Goal: Communication & Community: Answer question/provide support

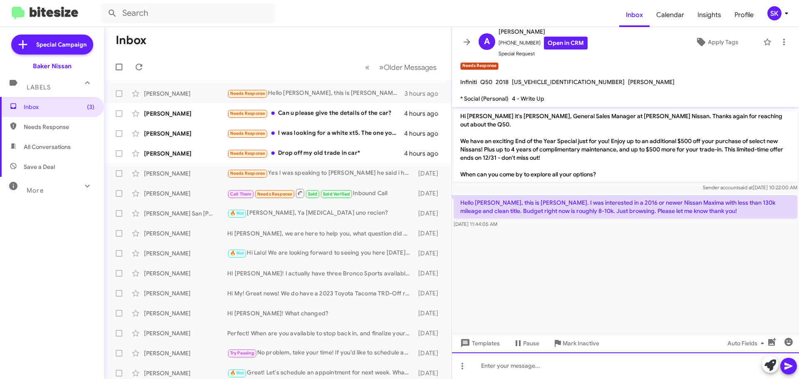
click at [505, 368] on div at bounding box center [625, 366] width 347 height 27
click at [510, 367] on div at bounding box center [625, 366] width 347 height 27
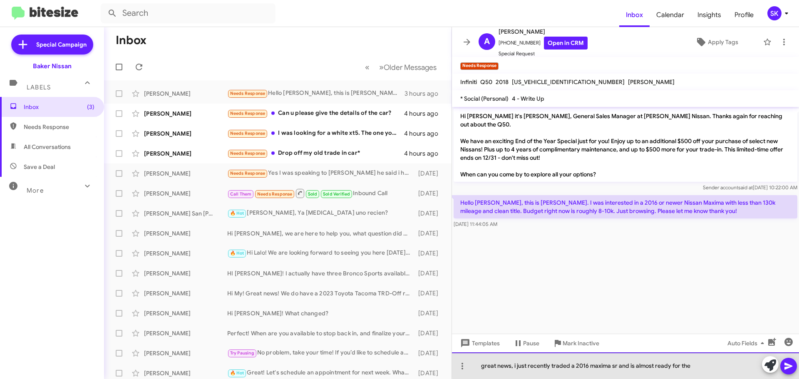
click at [633, 366] on div "great news, i just recently traded a 2016 maxima sr and is almost ready for the" at bounding box center [625, 366] width 347 height 27
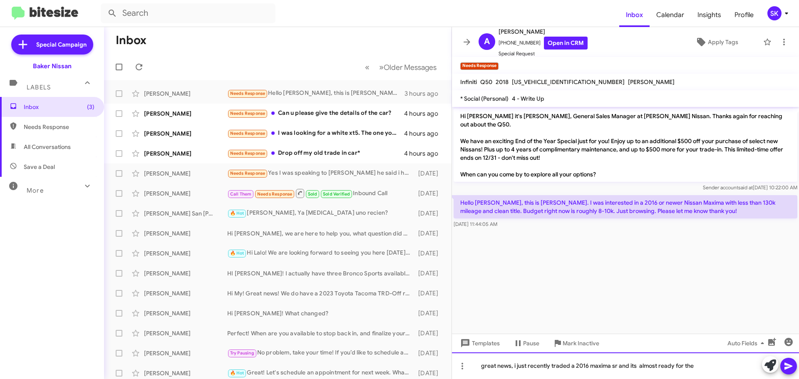
drag, startPoint x: 700, startPoint y: 368, endPoint x: 704, endPoint y: 366, distance: 4.9
click at [701, 368] on div "great news, i just recently traded a 2016 maxima sr and its almost ready for the" at bounding box center [625, 366] width 347 height 27
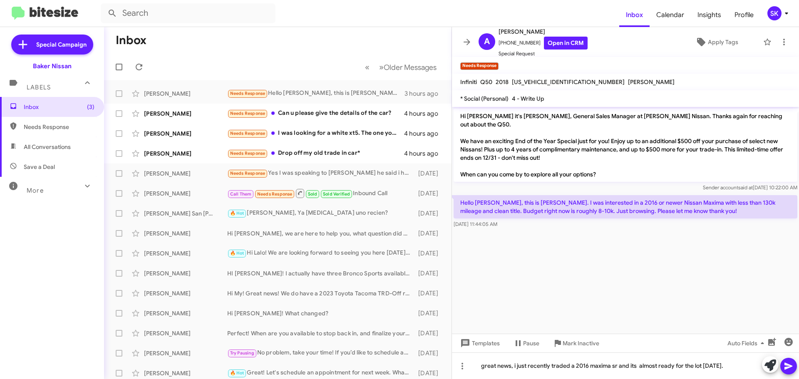
click at [791, 365] on icon at bounding box center [789, 366] width 10 height 10
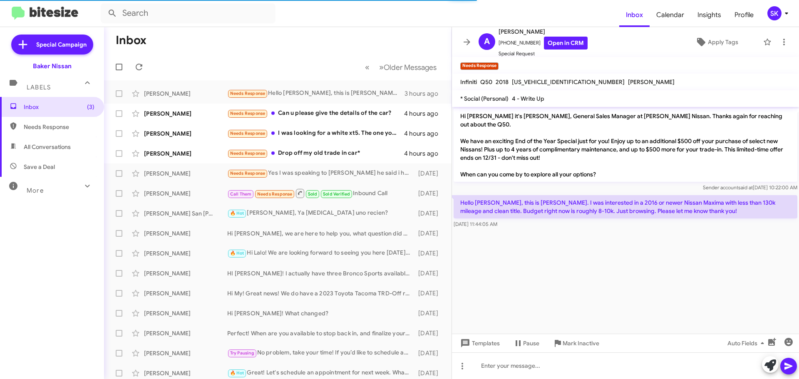
click at [786, 368] on icon at bounding box center [789, 366] width 8 height 7
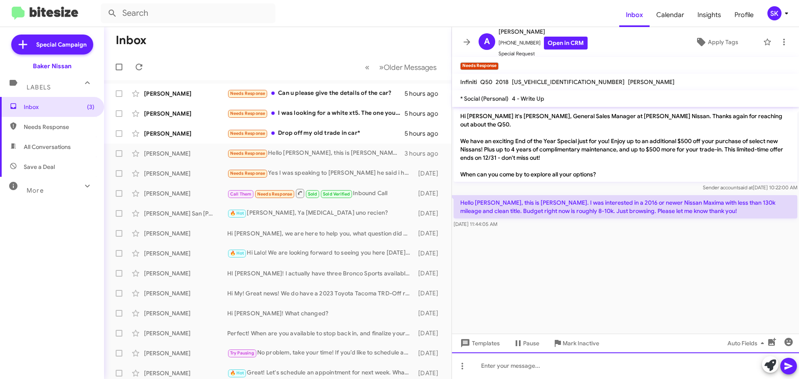
click at [517, 371] on div at bounding box center [625, 366] width 347 height 27
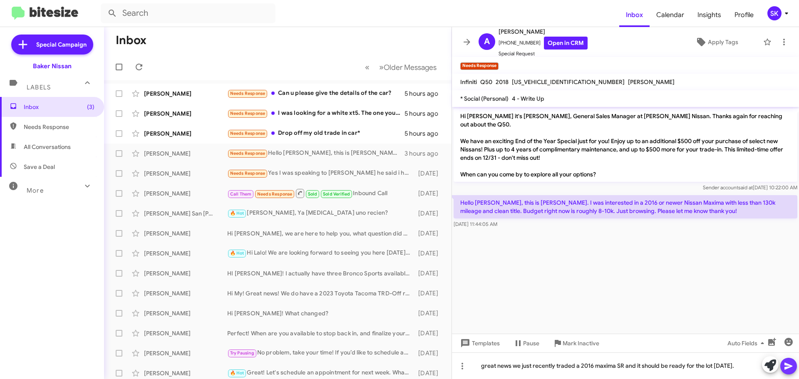
click at [792, 361] on span at bounding box center [789, 366] width 10 height 17
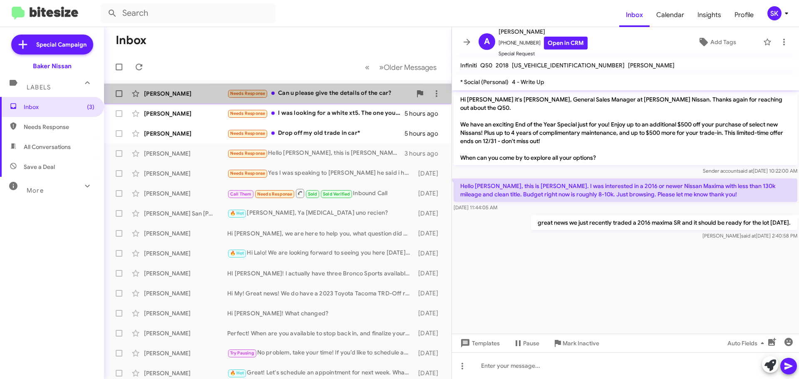
click at [301, 95] on div "Needs Response Can u please give the details of the car?" at bounding box center [319, 94] width 184 height 10
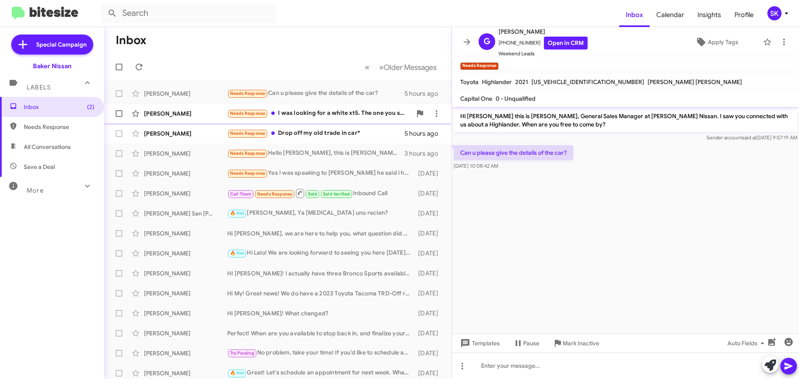
click at [192, 112] on div "[PERSON_NAME]" at bounding box center [185, 113] width 83 height 8
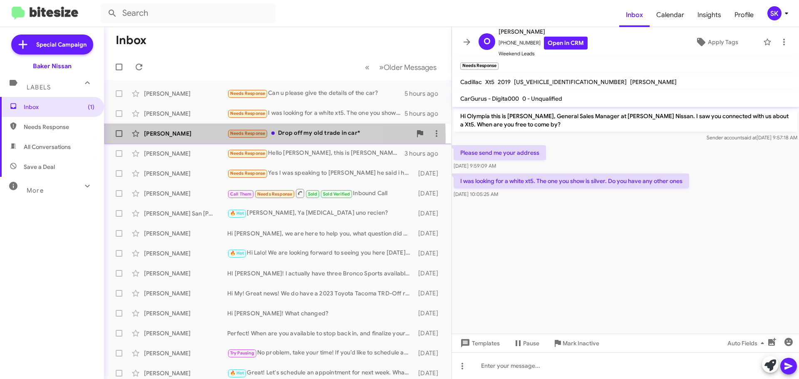
click at [204, 137] on div "[PERSON_NAME]" at bounding box center [185, 133] width 83 height 8
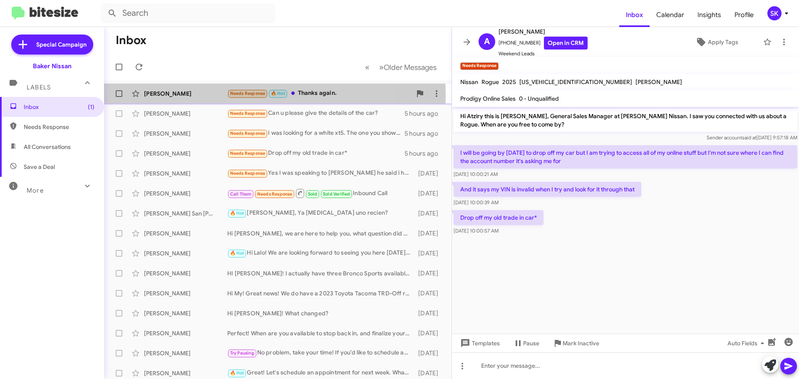
click at [209, 95] on div "[PERSON_NAME]" at bounding box center [185, 94] width 83 height 8
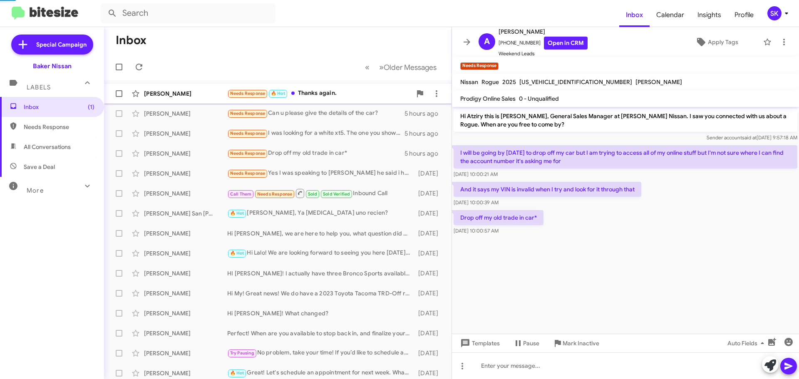
scroll to position [44, 0]
